Goal: Complete application form

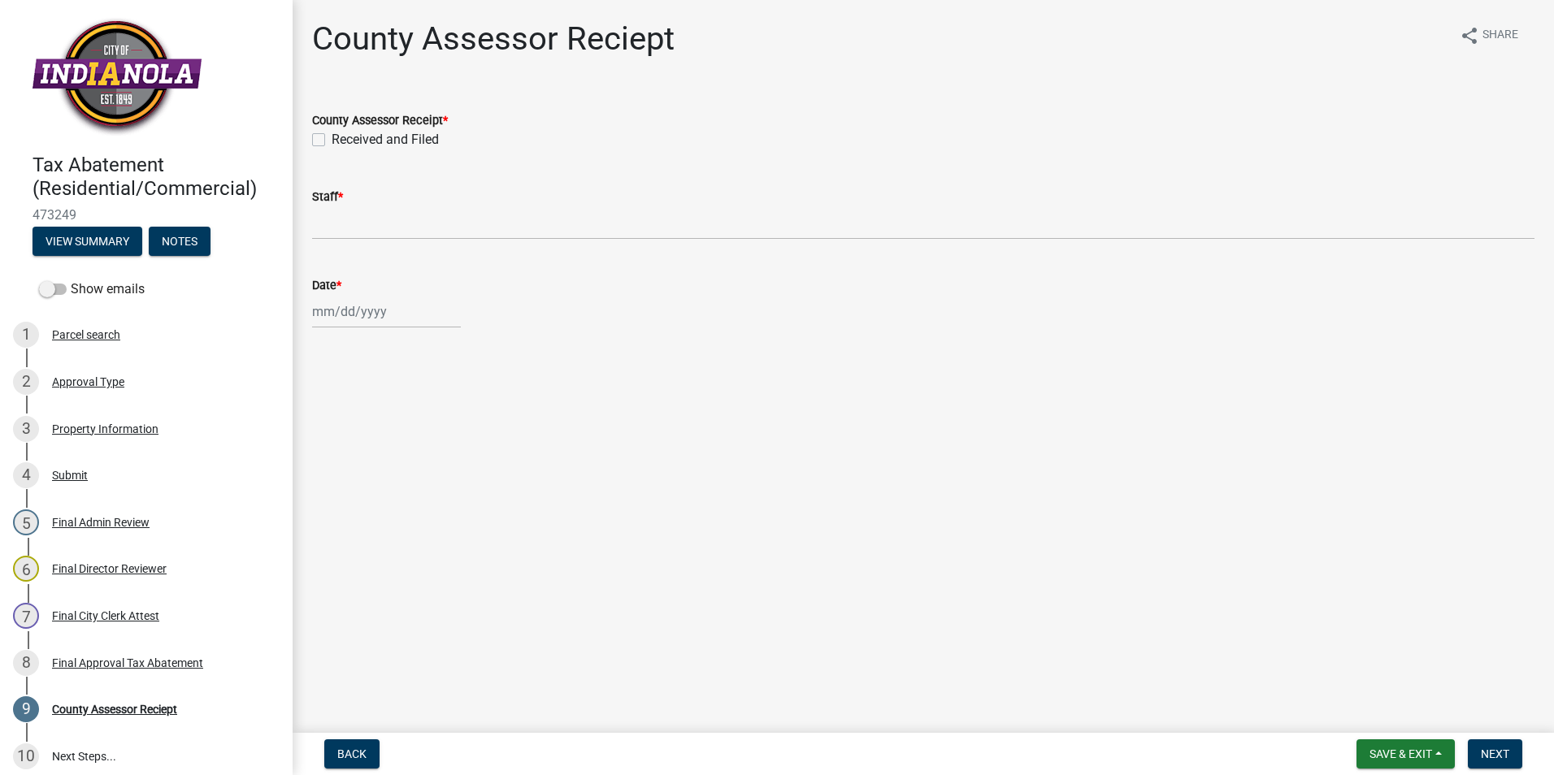
click at [332, 136] on label "Received and Filed" at bounding box center [385, 140] width 107 height 20
click at [332, 136] on input "Received and Filed" at bounding box center [337, 135] width 11 height 11
checkbox input "true"
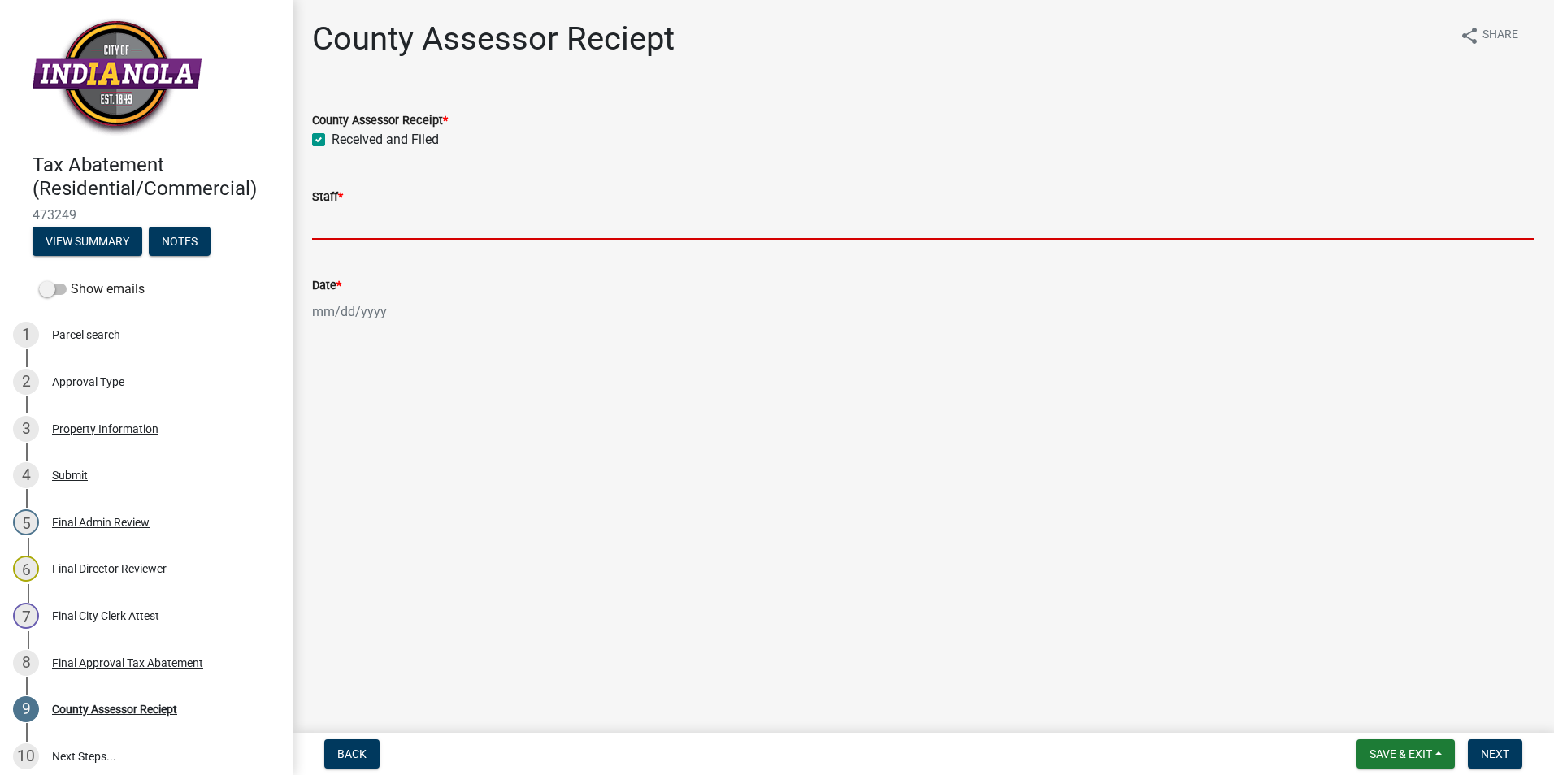
drag, startPoint x: 348, startPoint y: 211, endPoint x: 352, endPoint y: 219, distance: 9.1
click at [348, 211] on input "Staff *" at bounding box center [923, 222] width 1222 height 33
type input "[PERSON_NAME]"
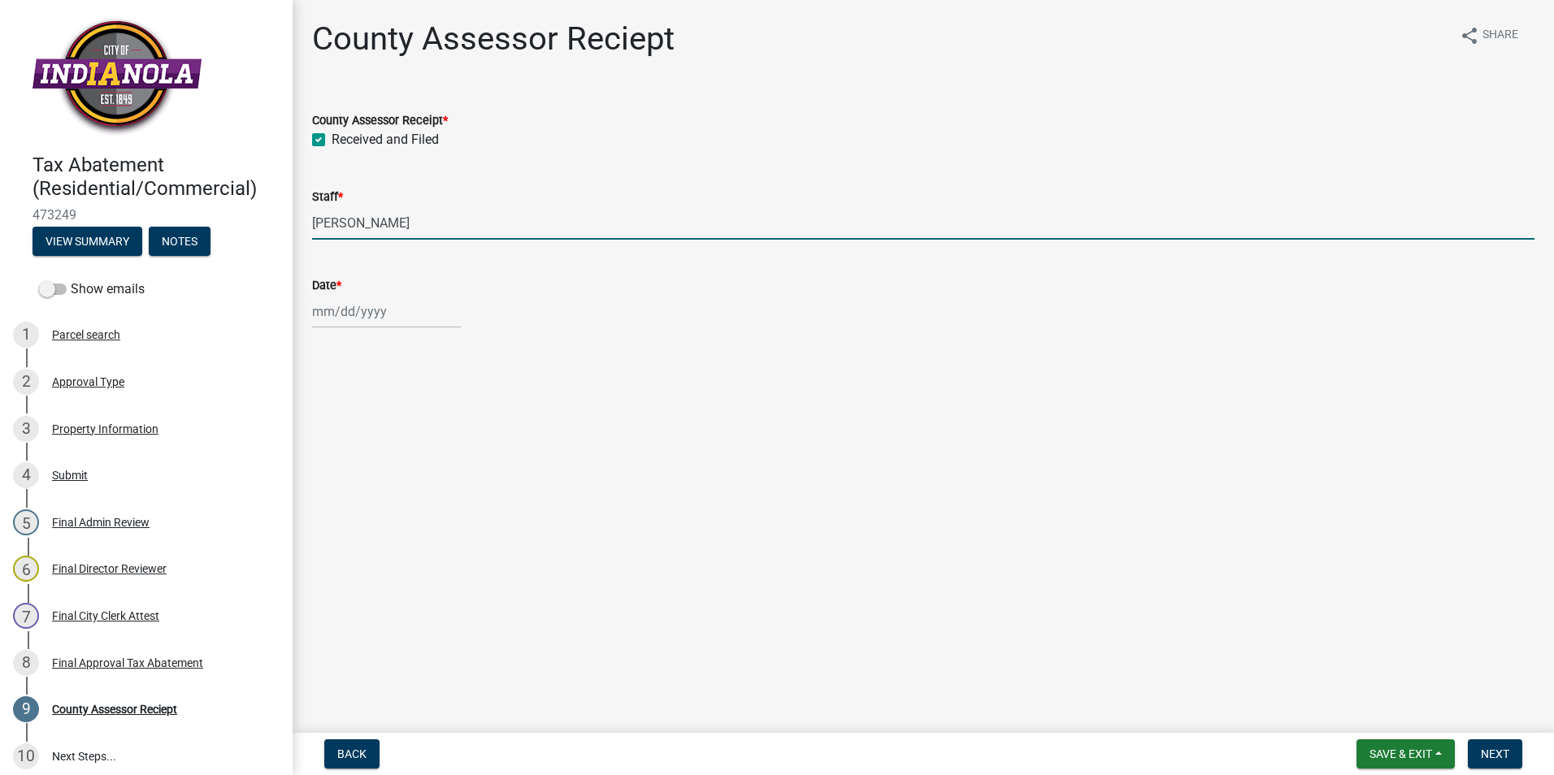
select select "10"
select select "2025"
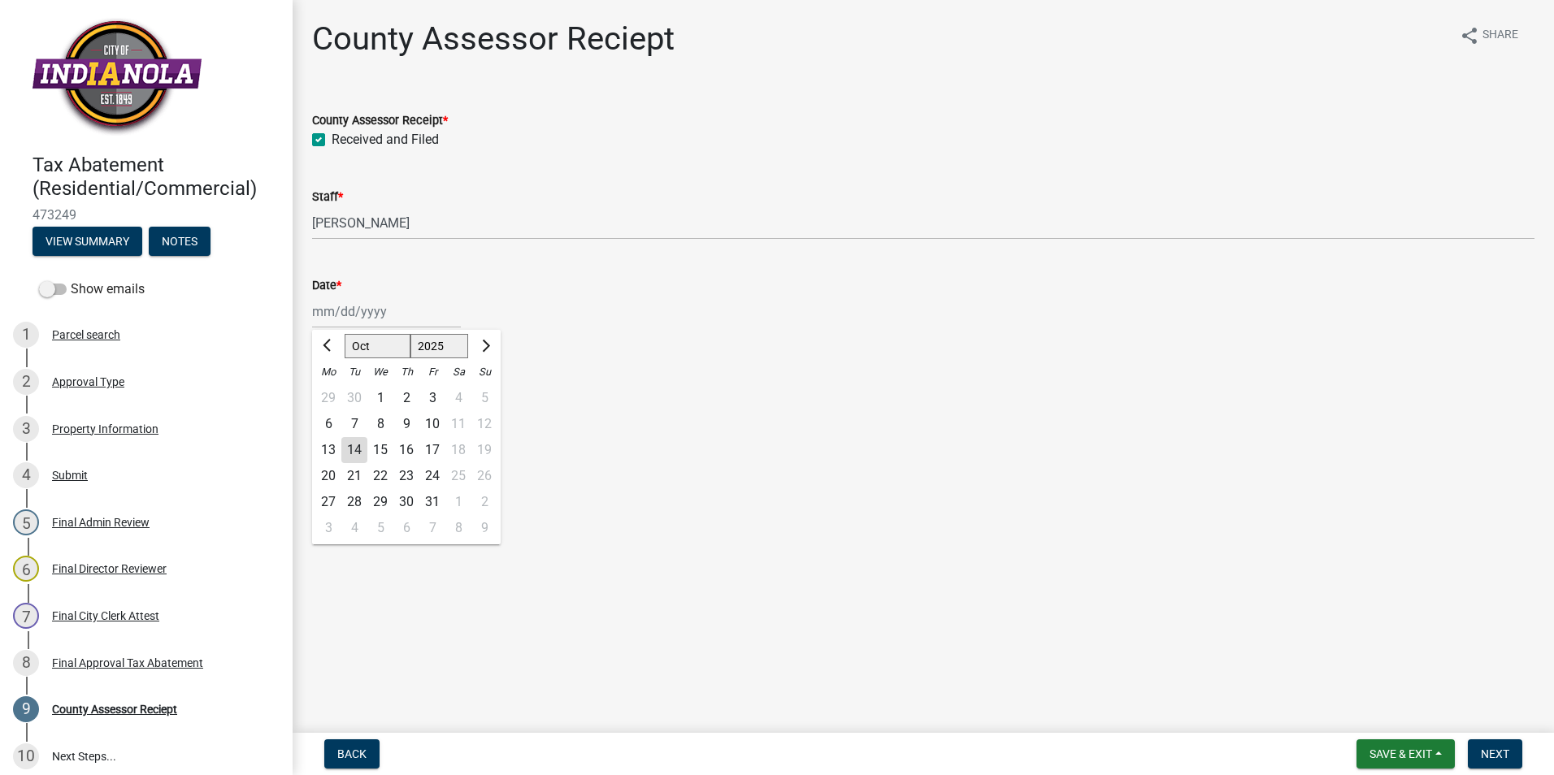
click at [375, 318] on div "[PERSON_NAME] Feb Mar Apr [PERSON_NAME][DATE] Oct Nov [DATE] 1526 1527 1528 152…" at bounding box center [386, 311] width 149 height 33
click at [353, 447] on div "14" at bounding box center [354, 450] width 26 height 26
type input "[DATE]"
click at [1488, 755] on span "Next" at bounding box center [1495, 754] width 28 height 13
